Goal: Information Seeking & Learning: Check status

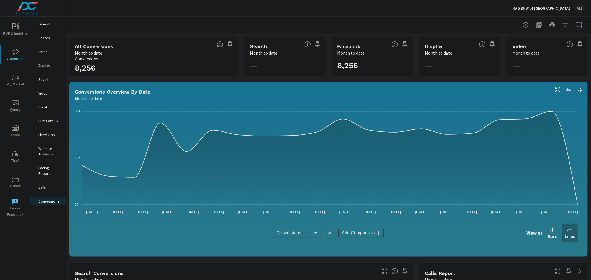
scroll to position [308, 0]
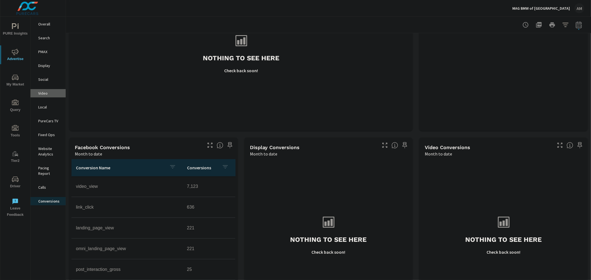
click at [45, 89] on div "Video" at bounding box center [47, 93] width 35 height 8
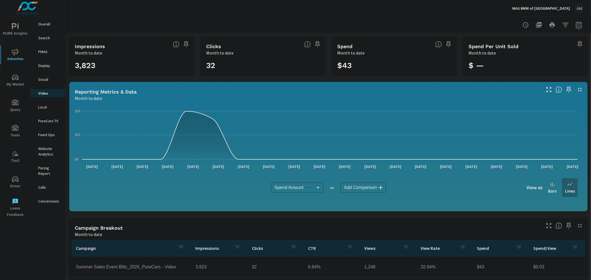
click at [45, 199] on p "Conversions" at bounding box center [49, 202] width 23 height 6
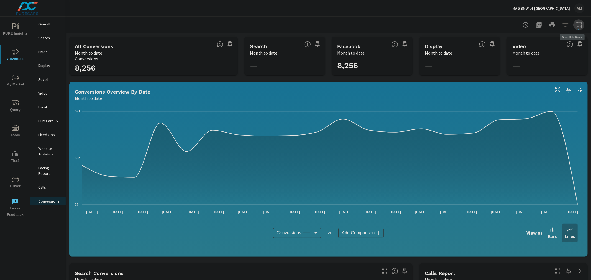
click at [576, 25] on icon "button" at bounding box center [579, 25] width 7 height 7
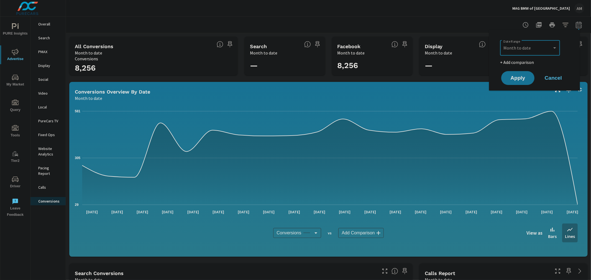
click at [525, 47] on select "Custom [DATE] Last week Last 7 days Last 14 days Last 30 days Last 45 days Last…" at bounding box center [529, 47] width 55 height 11
click at [502, 42] on select "Custom [DATE] Last week Last 7 days Last 14 days Last 30 days Last 45 days Last…" at bounding box center [529, 47] width 55 height 11
select select "Last month"
click at [513, 81] on button "Apply" at bounding box center [518, 78] width 34 height 14
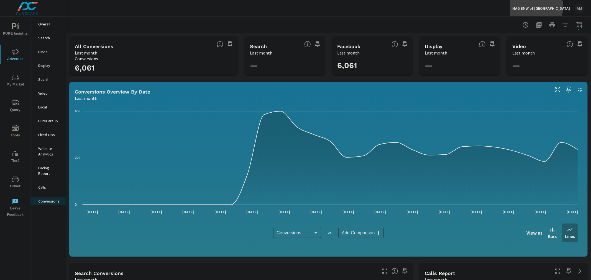
click at [559, 7] on p "MAG BMW of Dublin" at bounding box center [541, 8] width 58 height 5
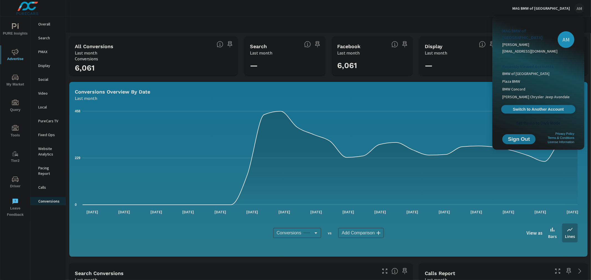
click at [530, 107] on span "Switch to Another Account" at bounding box center [538, 109] width 68 height 5
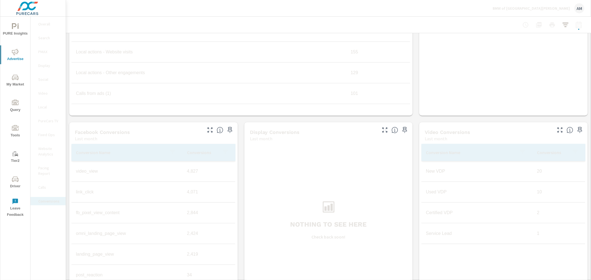
scroll to position [344, 0]
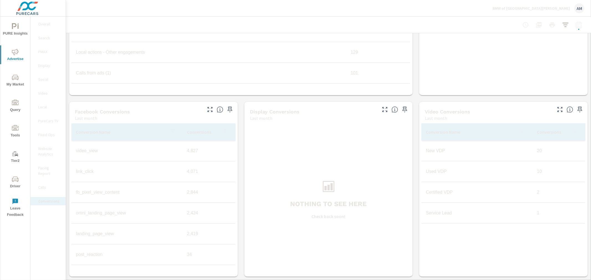
click at [566, 6] on p "BMW of Fort Wayne" at bounding box center [531, 8] width 77 height 5
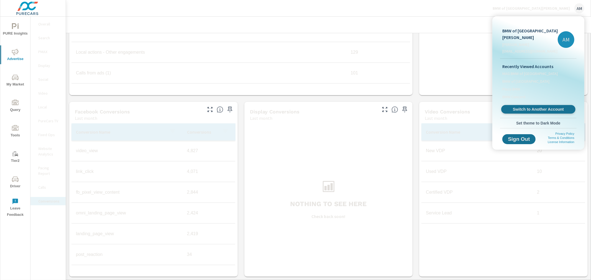
click at [532, 107] on span "Switch to Another Account" at bounding box center [538, 109] width 68 height 5
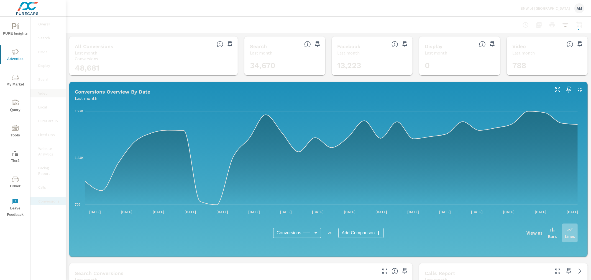
click at [44, 95] on p "Video" at bounding box center [49, 94] width 23 height 6
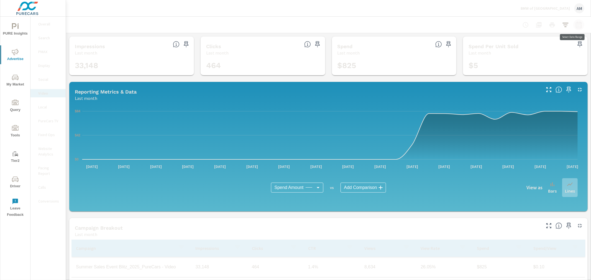
click at [576, 27] on icon "button" at bounding box center [579, 25] width 7 height 7
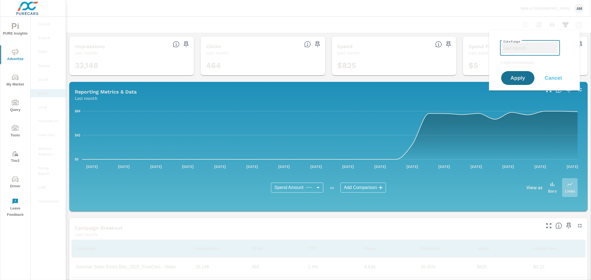
click at [538, 46] on select "Custom [DATE] Last week Last 7 days Last 14 days Last 30 days Last 45 days Last…" at bounding box center [529, 47] width 55 height 11
click at [502, 42] on select "Custom [DATE] Last week Last 7 days Last 14 days Last 30 days Last 45 days Last…" at bounding box center [529, 47] width 55 height 11
select select "custom"
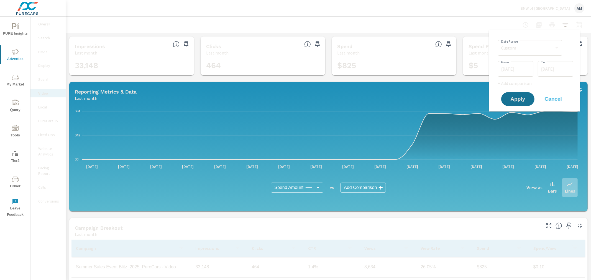
click at [509, 67] on input "[DATE]" at bounding box center [515, 68] width 31 height 11
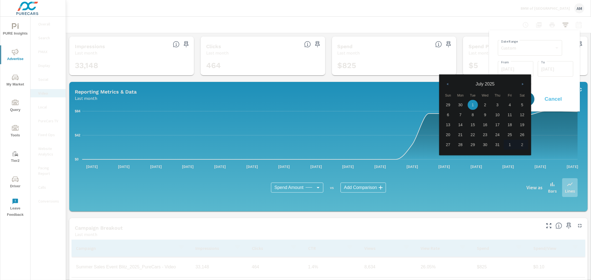
click at [447, 82] on button "button" at bounding box center [448, 84] width 7 height 7
click at [474, 123] on span "11" at bounding box center [473, 124] width 12 height 7
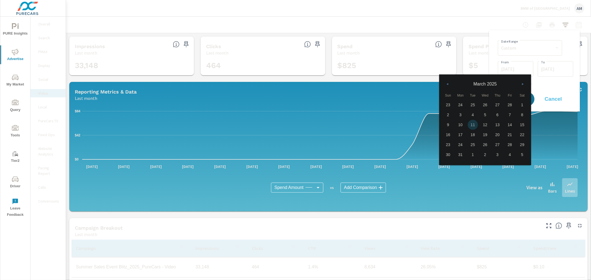
type input "[DATE]"
click at [554, 71] on input "[DATE]" at bounding box center [555, 68] width 31 height 11
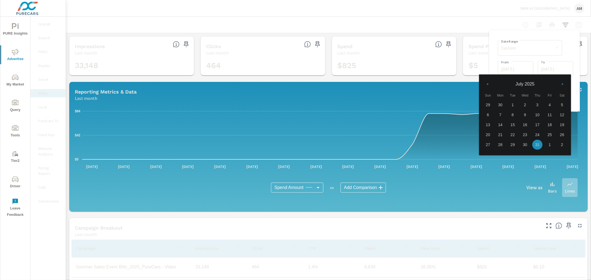
click at [488, 82] on button "button" at bounding box center [487, 84] width 7 height 7
click at [499, 145] on span "30" at bounding box center [500, 144] width 12 height 7
type input "[DATE]"
click at [573, 89] on div "Date Range Custom [DATE] Last week Last 7 days Last 14 days Last 30 days Last 4…" at bounding box center [535, 71] width 82 height 73
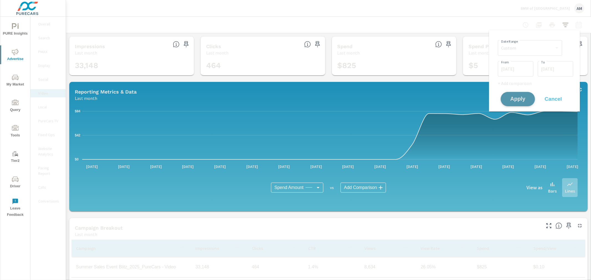
click at [525, 98] on span "Apply" at bounding box center [518, 99] width 23 height 5
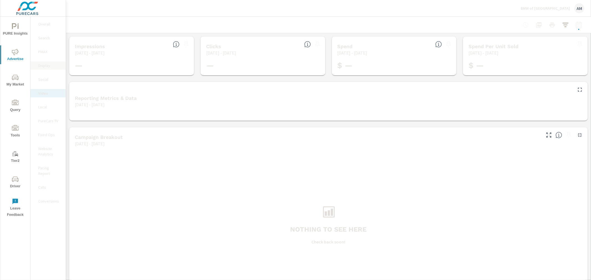
click at [46, 65] on p "Display" at bounding box center [49, 66] width 23 height 6
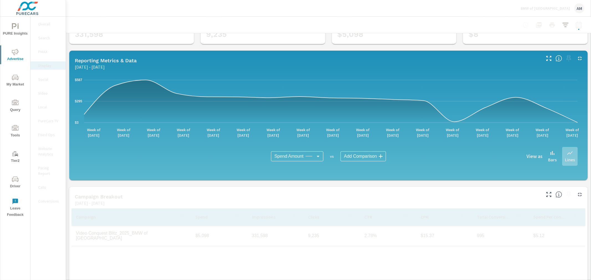
scroll to position [31, 0]
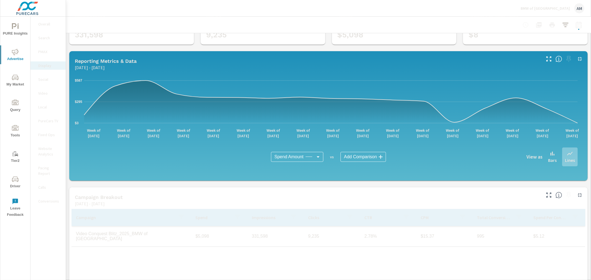
click at [46, 199] on p "Conversions" at bounding box center [49, 202] width 23 height 6
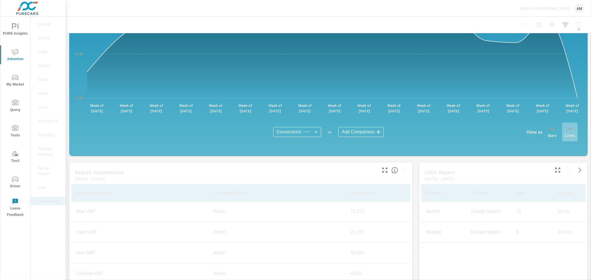
scroll to position [154, 0]
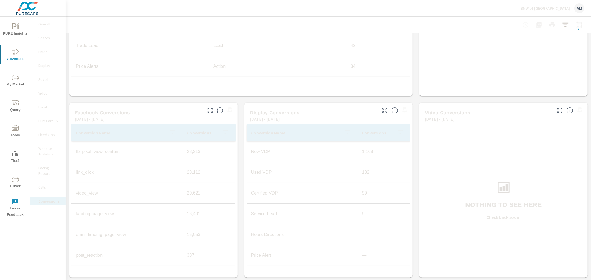
scroll to position [344, 0]
drag, startPoint x: 269, startPoint y: 152, endPoint x: 250, endPoint y: 154, distance: 18.9
click at [250, 154] on td "New VDP" at bounding box center [302, 151] width 111 height 14
